Goal: Information Seeking & Learning: Compare options

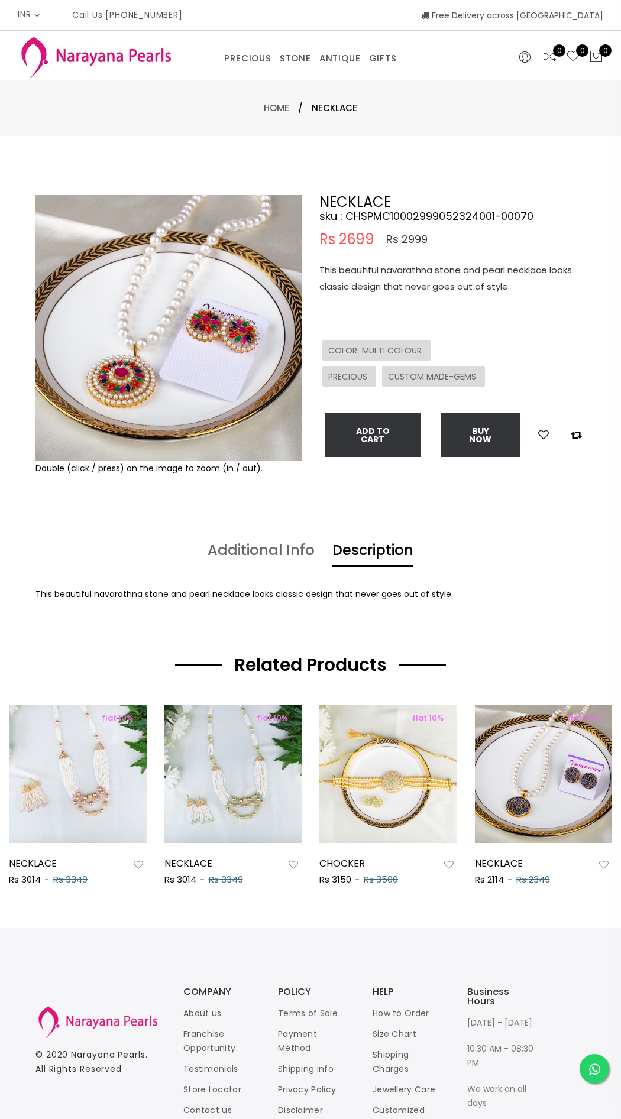
select select "INR"
